Goal: Task Accomplishment & Management: Manage account settings

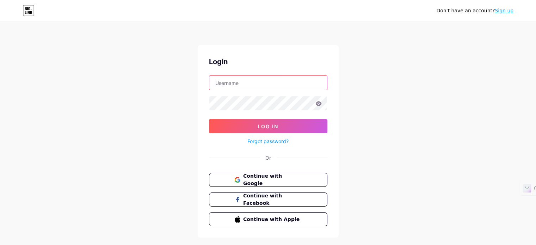
click at [275, 83] on input "text" at bounding box center [268, 83] width 118 height 14
type input "[EMAIL_ADDRESS][DOMAIN_NAME]"
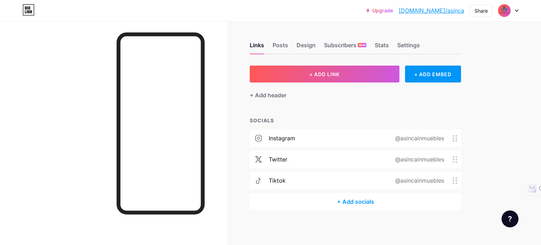
click at [463, 10] on link "[DOMAIN_NAME]/asinca" at bounding box center [432, 10] width 66 height 8
click at [504, 12] on img at bounding box center [504, 10] width 11 height 11
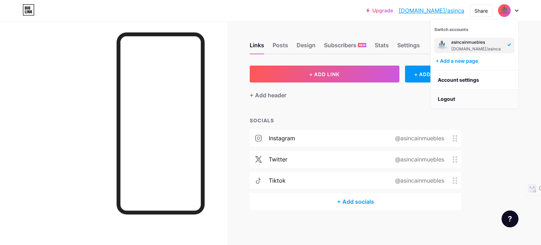
click at [451, 98] on li "Logout" at bounding box center [474, 98] width 87 height 19
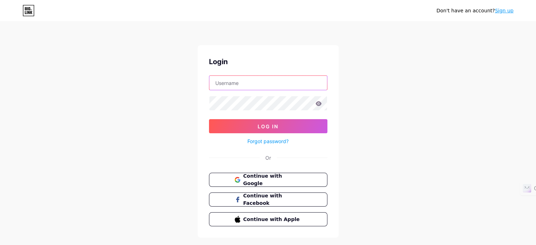
click at [259, 84] on input "text" at bounding box center [268, 83] width 118 height 14
paste input "oswaldourbano"
type input "oswaldourbano"
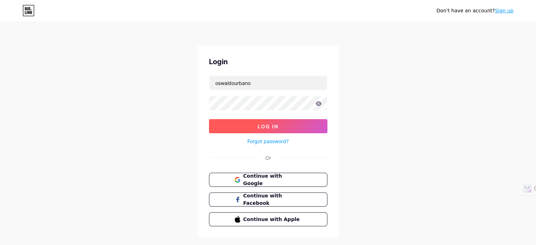
click at [275, 126] on span "Log In" at bounding box center [267, 126] width 21 height 6
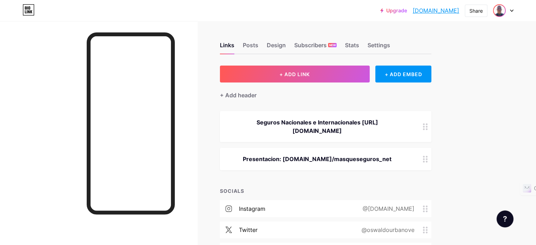
click at [500, 13] on img at bounding box center [498, 10] width 11 height 11
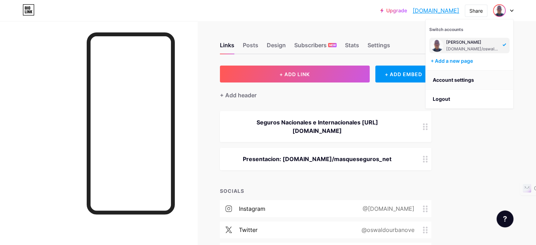
click at [461, 77] on link "Account settings" at bounding box center [468, 79] width 87 height 19
